Goal: Task Accomplishment & Management: Use online tool/utility

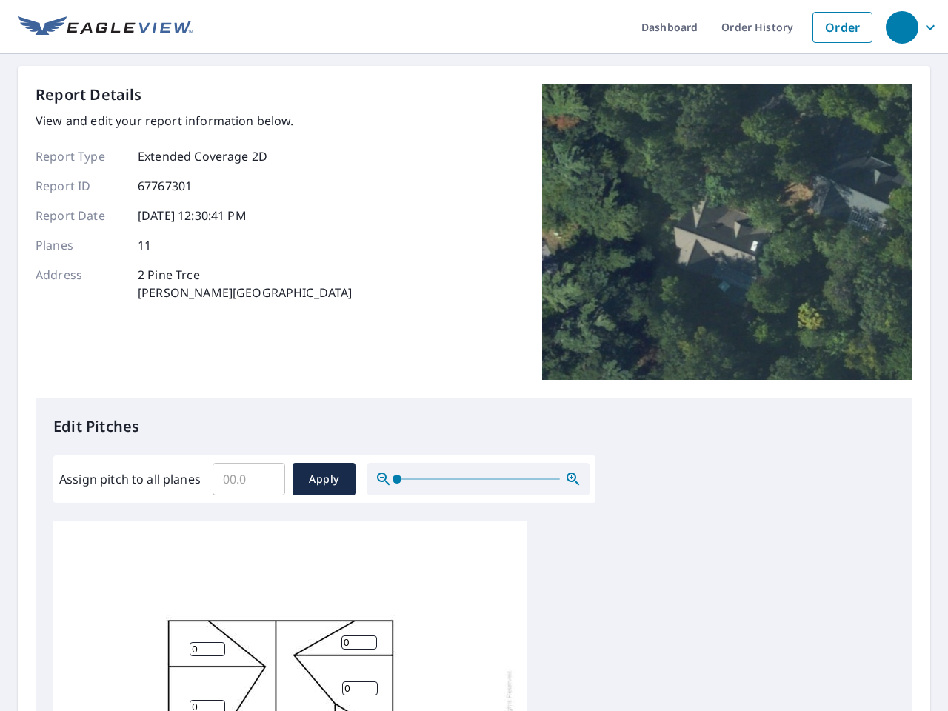
click at [474, 356] on div "Report Details View and edit your report information below. Report Type Extende…" at bounding box center [474, 241] width 877 height 314
click at [902, 27] on div "button" at bounding box center [902, 27] width 33 height 33
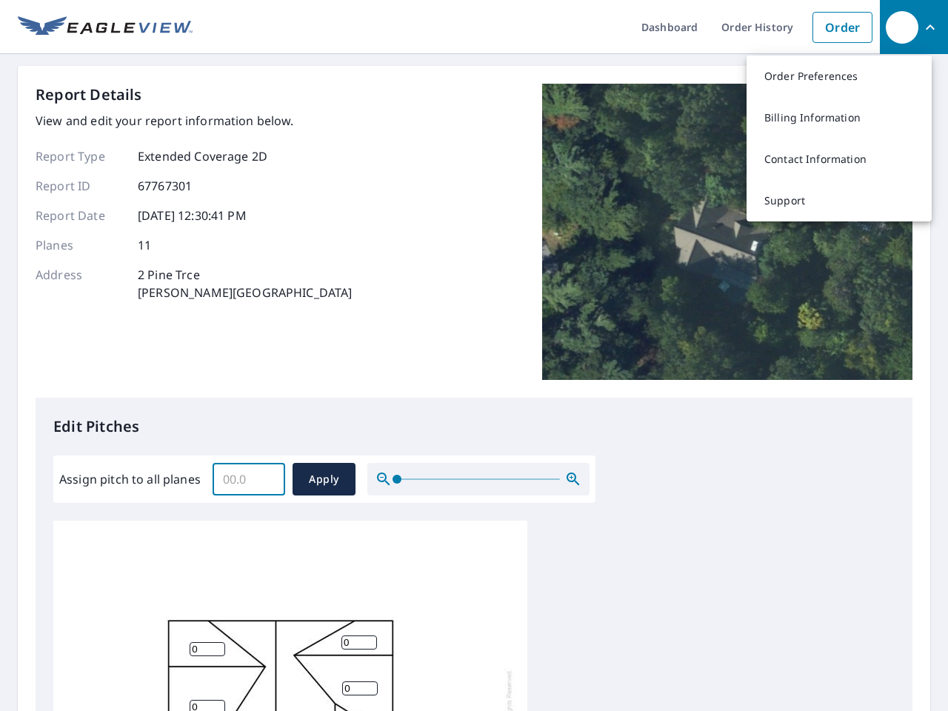
click at [249, 479] on input "Assign pitch to all planes" at bounding box center [249, 479] width 73 height 41
click at [324, 479] on span "Apply" at bounding box center [323, 479] width 39 height 19
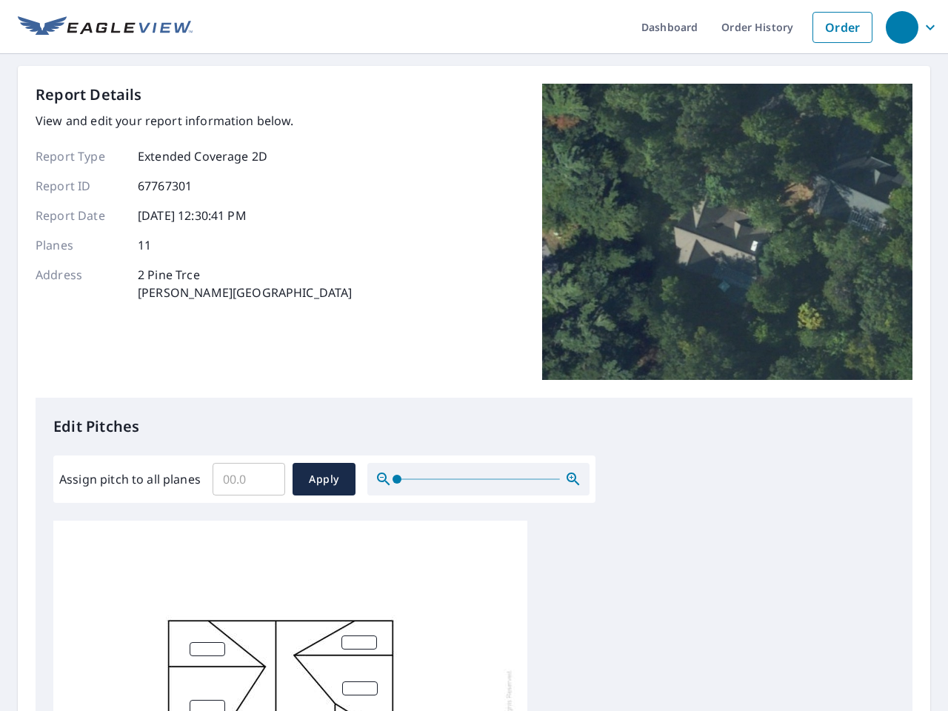
click at [573, 479] on icon "button" at bounding box center [574, 479] width 18 height 18
